Goal: Entertainment & Leisure: Consume media (video, audio)

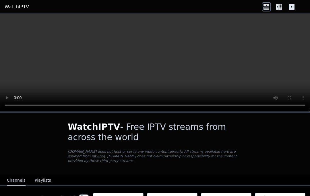
click at [275, 3] on icon at bounding box center [278, 6] width 9 height 9
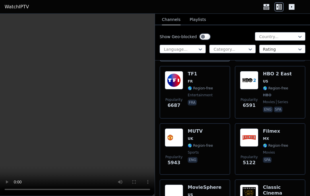
scroll to position [123, 0]
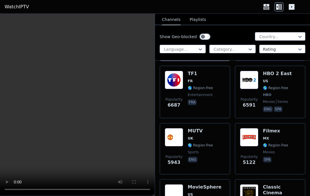
click at [256, 76] on img at bounding box center [249, 80] width 18 height 18
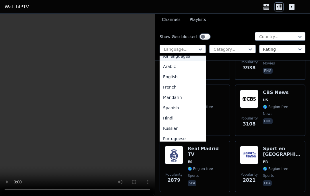
scroll to position [6, 0]
click at [181, 72] on div "English" at bounding box center [182, 76] width 46 height 10
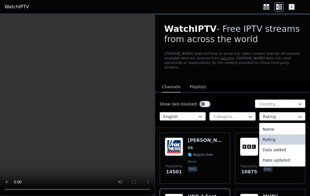
type input "*"
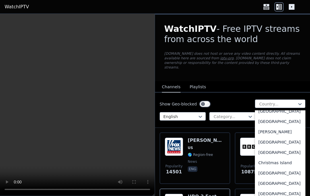
scroll to position [368, 0]
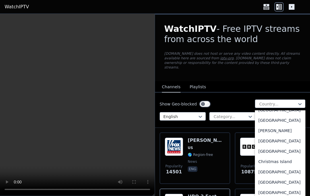
click at [265, 155] on div "[GEOGRAPHIC_DATA]" at bounding box center [280, 151] width 50 height 10
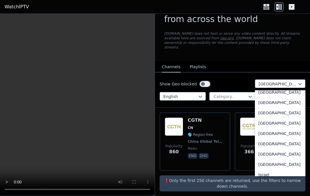
scroll to position [860, 0]
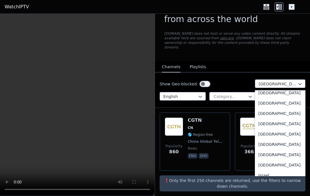
click at [276, 98] on div "[GEOGRAPHIC_DATA]" at bounding box center [280, 93] width 50 height 10
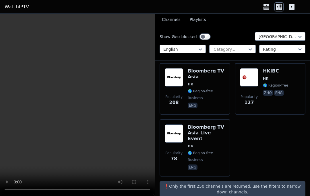
scroll to position [69, 0]
click at [256, 73] on img at bounding box center [249, 77] width 18 height 18
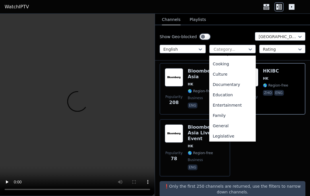
scroll to position [60, 0]
click at [230, 108] on div "Entertainment" at bounding box center [232, 105] width 46 height 10
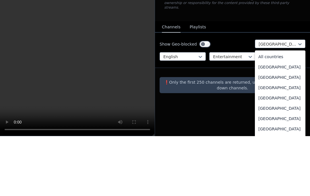
click at [280, 112] on div "All countries" at bounding box center [280, 117] width 50 height 10
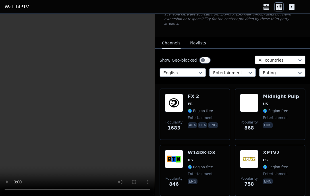
scroll to position [44, 0]
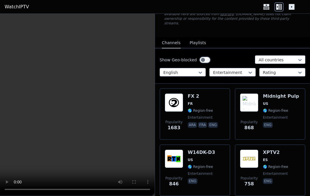
click at [282, 101] on span "US" at bounding box center [281, 103] width 36 height 5
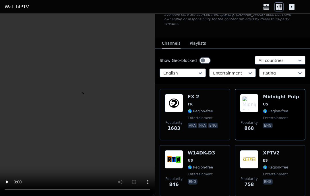
scroll to position [42, 0]
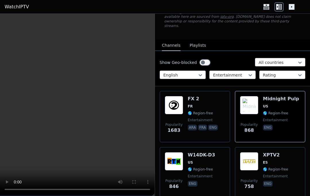
click at [198, 105] on div "FX 2 FR 🌎 Region-free entertainment ara fra eng" at bounding box center [202, 116] width 31 height 41
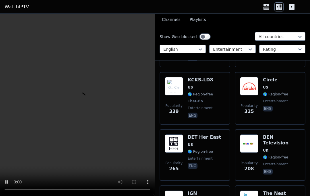
scroll to position [408, 0]
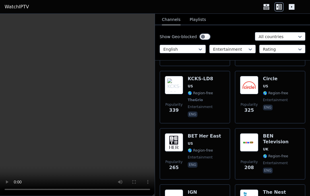
click at [201, 141] on span "US" at bounding box center [203, 143] width 33 height 5
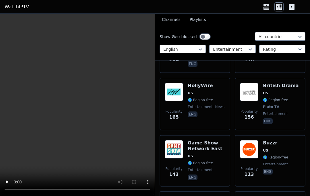
scroll to position [572, 0]
click at [204, 99] on div "HollyWire US 🌎 Region-free entertainment news eng" at bounding box center [205, 104] width 37 height 42
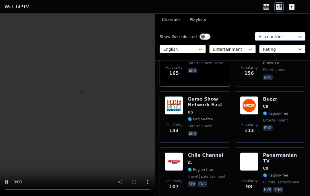
scroll to position [616, 0]
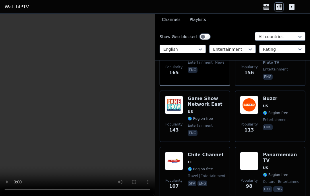
click at [215, 155] on div "Chile Channel CL 🌎 Region-free travel entertainment spa eng" at bounding box center [205, 172] width 37 height 41
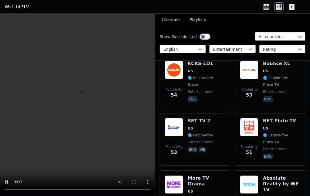
scroll to position [991, 0]
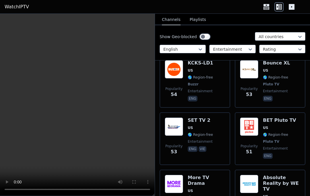
click at [281, 132] on span "🌎 Region-free" at bounding box center [275, 134] width 25 height 5
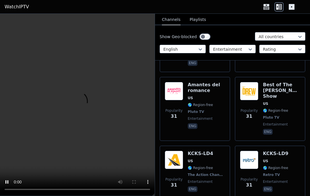
scroll to position [1512, 0]
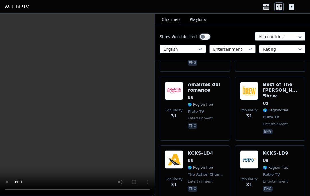
click at [293, 11] on icon at bounding box center [291, 6] width 9 height 9
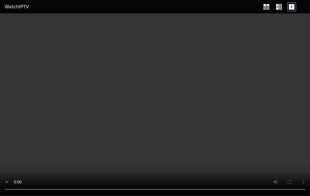
click at [278, 14] on video at bounding box center [155, 105] width 310 height 182
click at [277, 8] on icon at bounding box center [277, 7] width 3 height 6
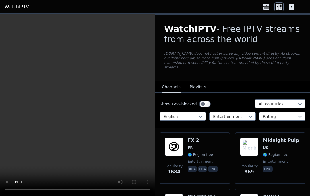
click at [265, 7] on icon at bounding box center [265, 6] width 9 height 9
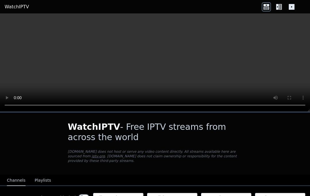
click at [279, 9] on icon at bounding box center [280, 7] width 3 height 6
